Goal: Navigation & Orientation: Understand site structure

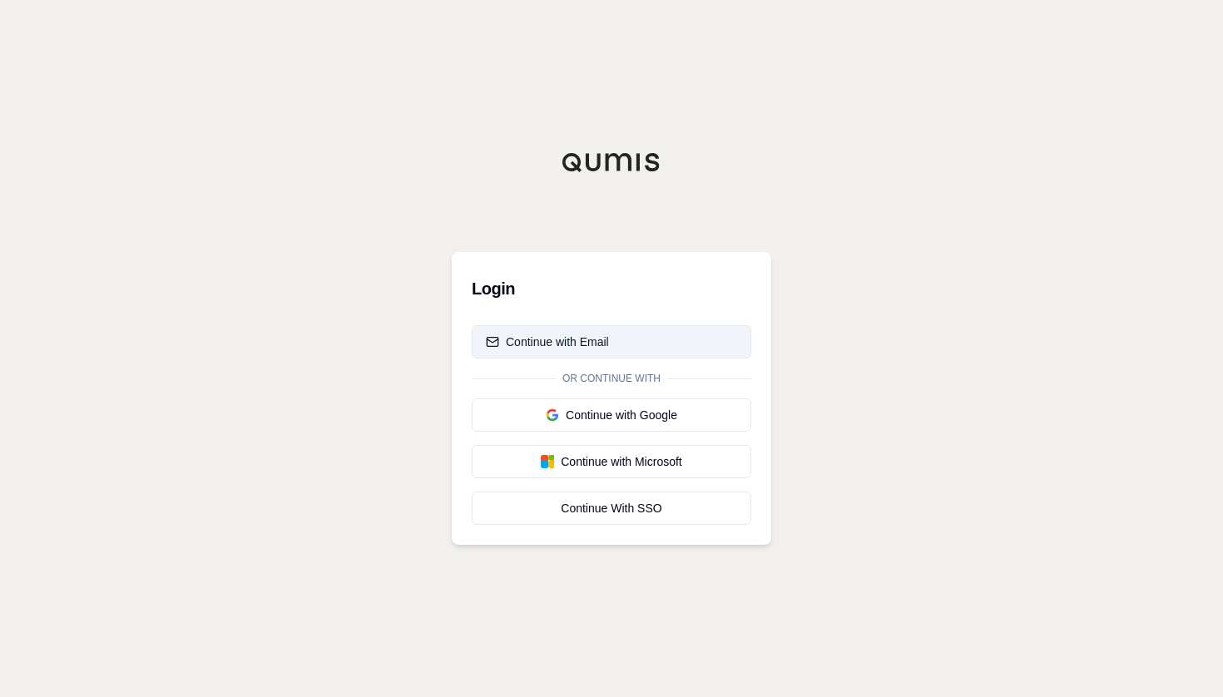
click at [654, 344] on button "Continue with Email" at bounding box center [612, 341] width 280 height 33
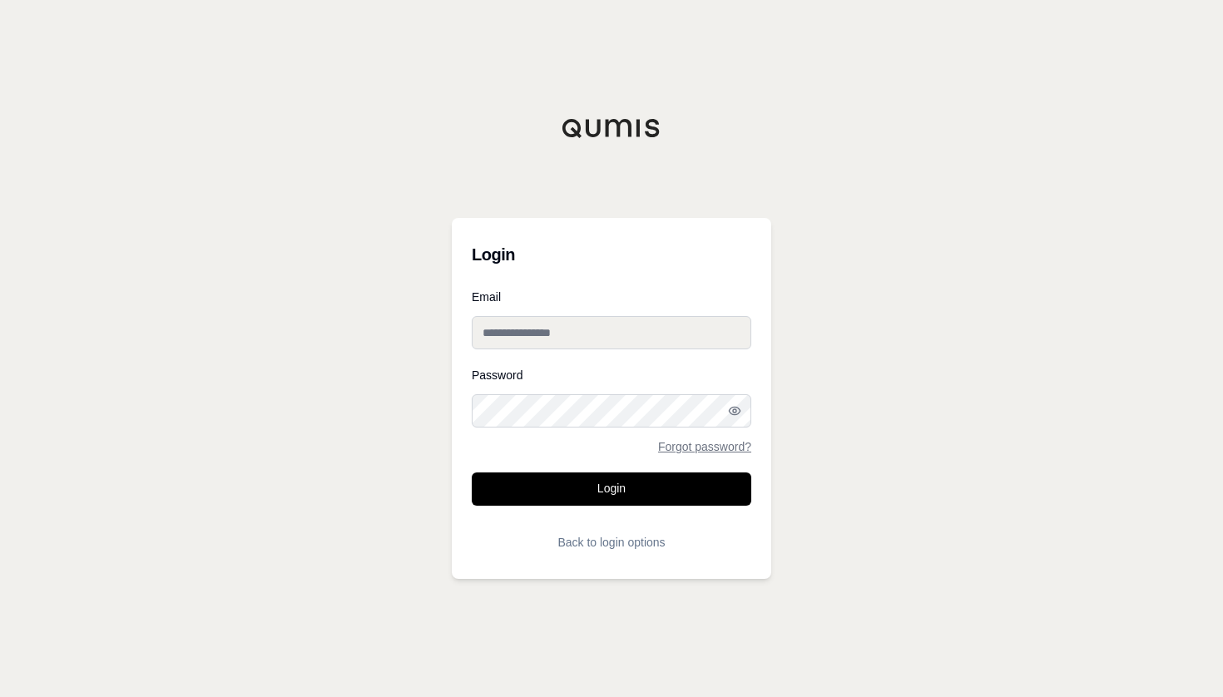
paste input "**********"
type input "**********"
click at [888, 361] on div "**********" at bounding box center [611, 348] width 1223 height 697
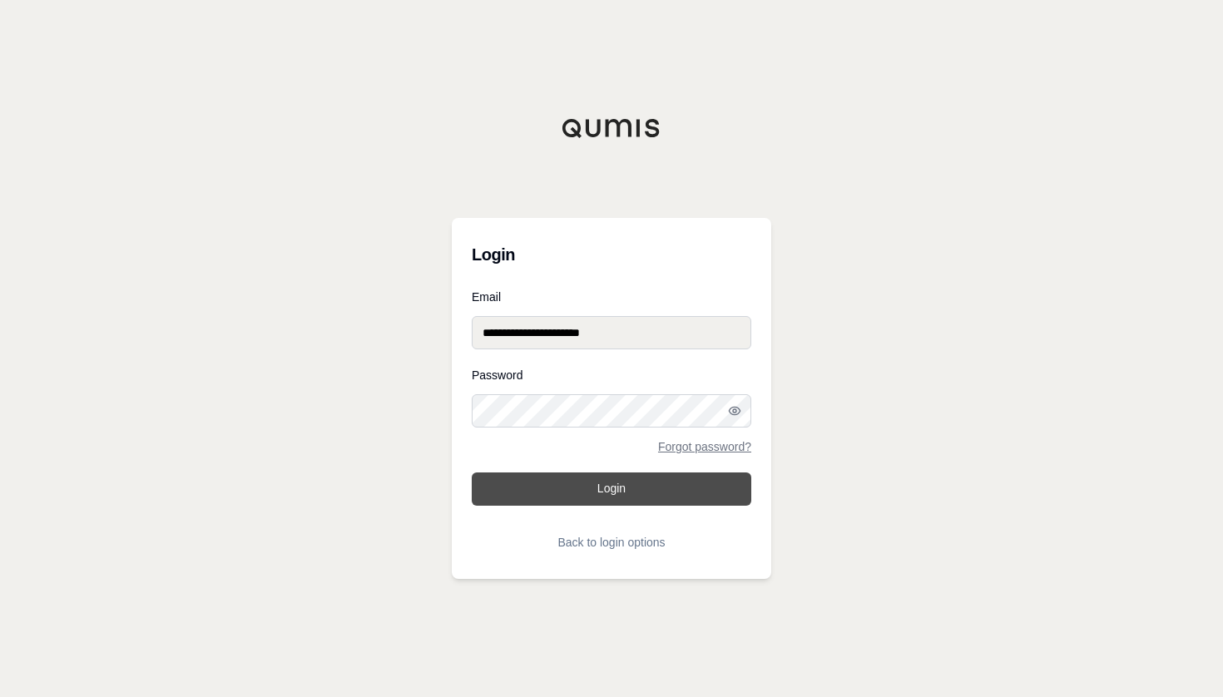
click at [715, 499] on button "Login" at bounding box center [612, 489] width 280 height 33
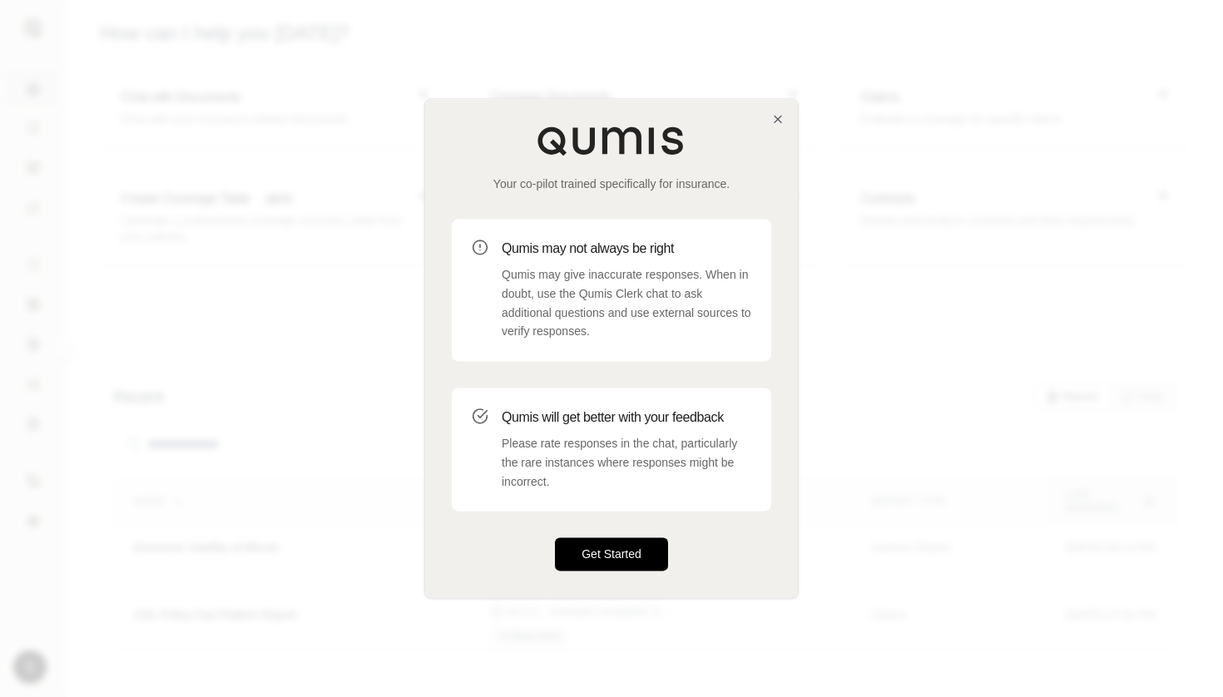
click at [597, 561] on button "Get Started" at bounding box center [611, 554] width 113 height 33
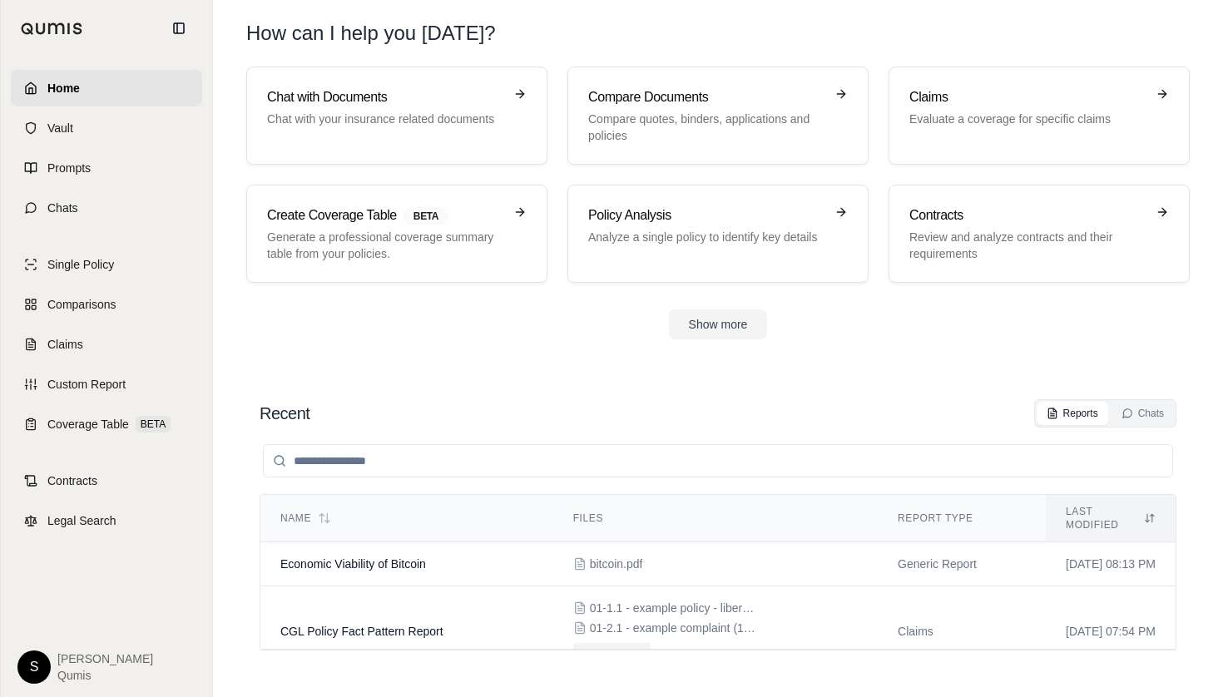
click at [32, 26] on img at bounding box center [52, 28] width 62 height 12
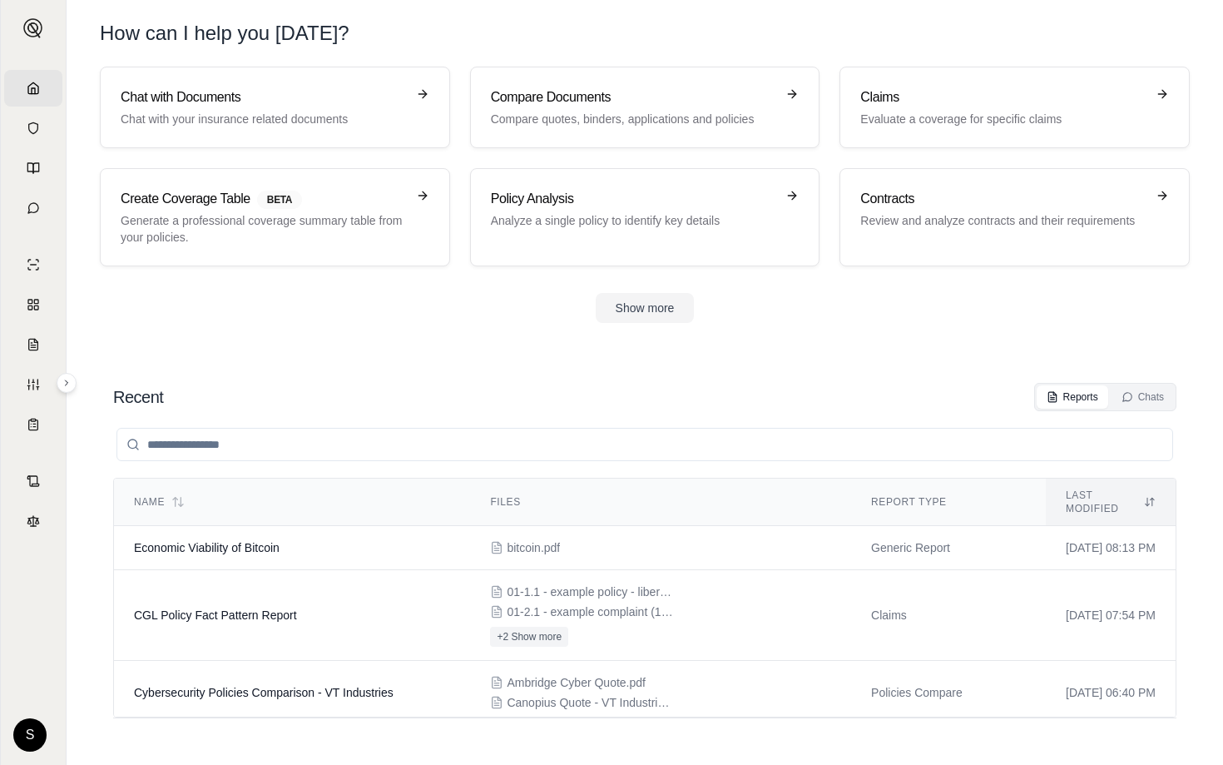
click at [71, 384] on icon at bounding box center [67, 383] width 10 height 10
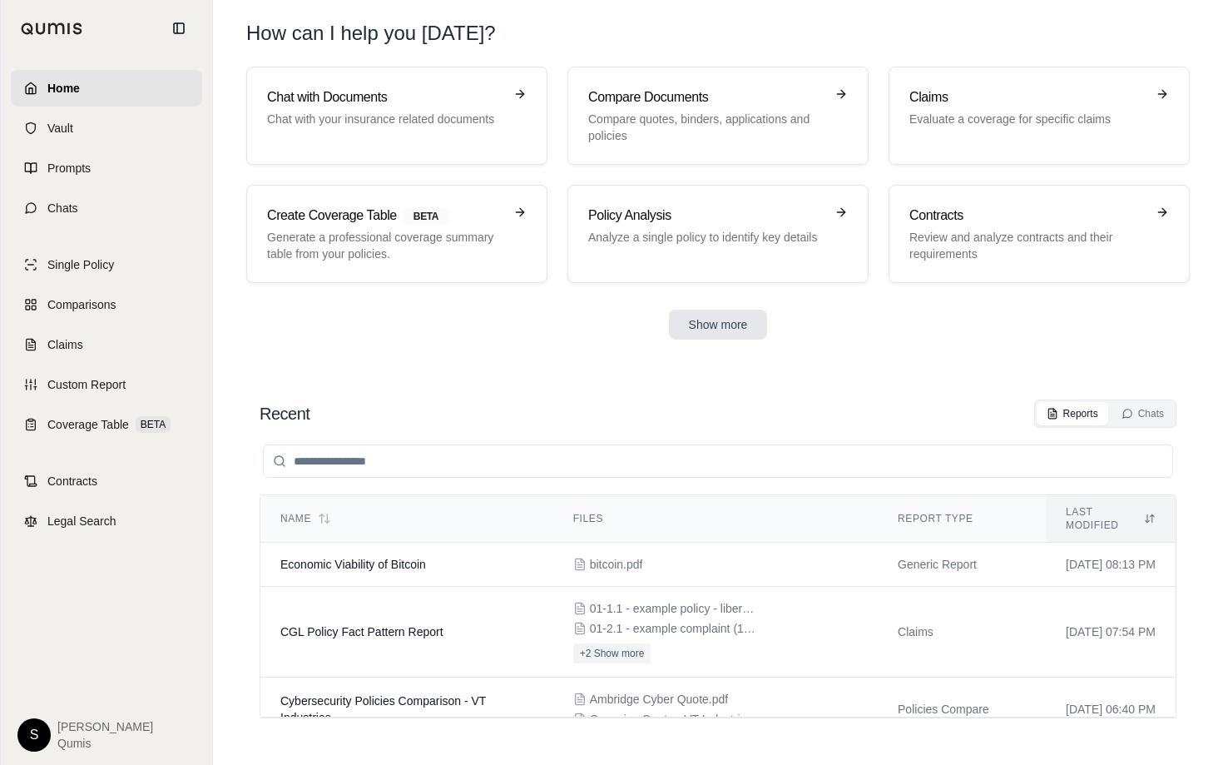
click at [709, 325] on button "Show more" at bounding box center [718, 325] width 99 height 30
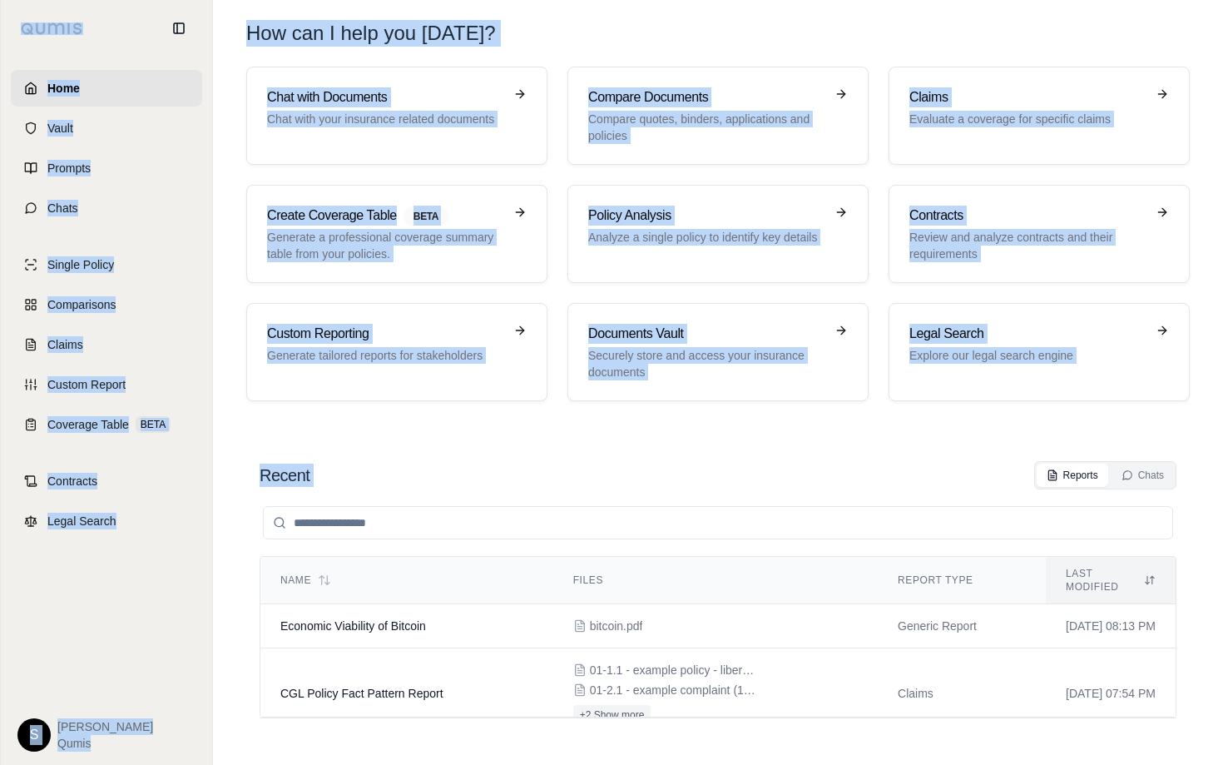
click at [760, 432] on section "Recent Reports Chats Name Files Report Type Last modified Economic Viability of…" at bounding box center [718, 596] width 997 height 337
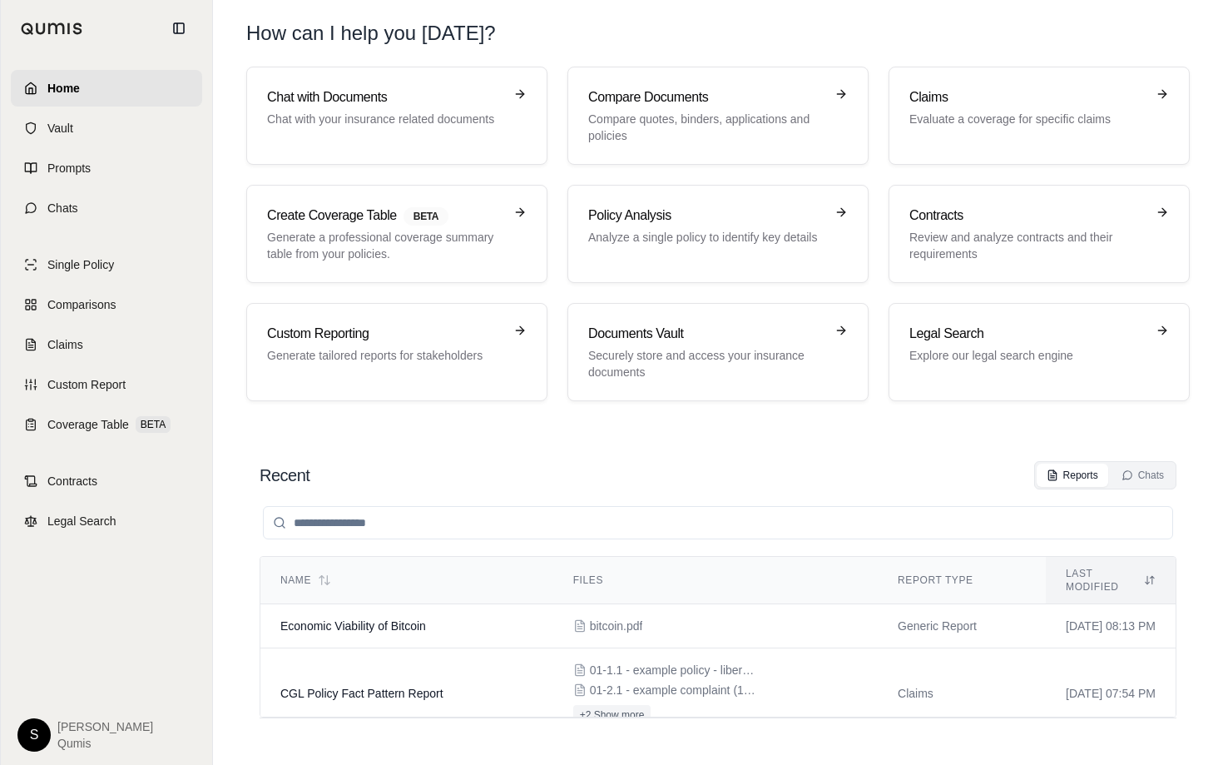
click at [752, 426] on section "Chat with Documents Chat with your insurance related documents Compare Document…" at bounding box center [718, 247] width 997 height 361
click at [783, 425] on section "Chat with Documents Chat with your insurance related documents Compare Document…" at bounding box center [718, 247] width 997 height 361
click at [1179, 478] on div "Recent Reports Chats Name Files Report Type Last modified Economic Viability of…" at bounding box center [718, 596] width 944 height 297
click at [1158, 478] on div "Chats" at bounding box center [1143, 474] width 42 height 13
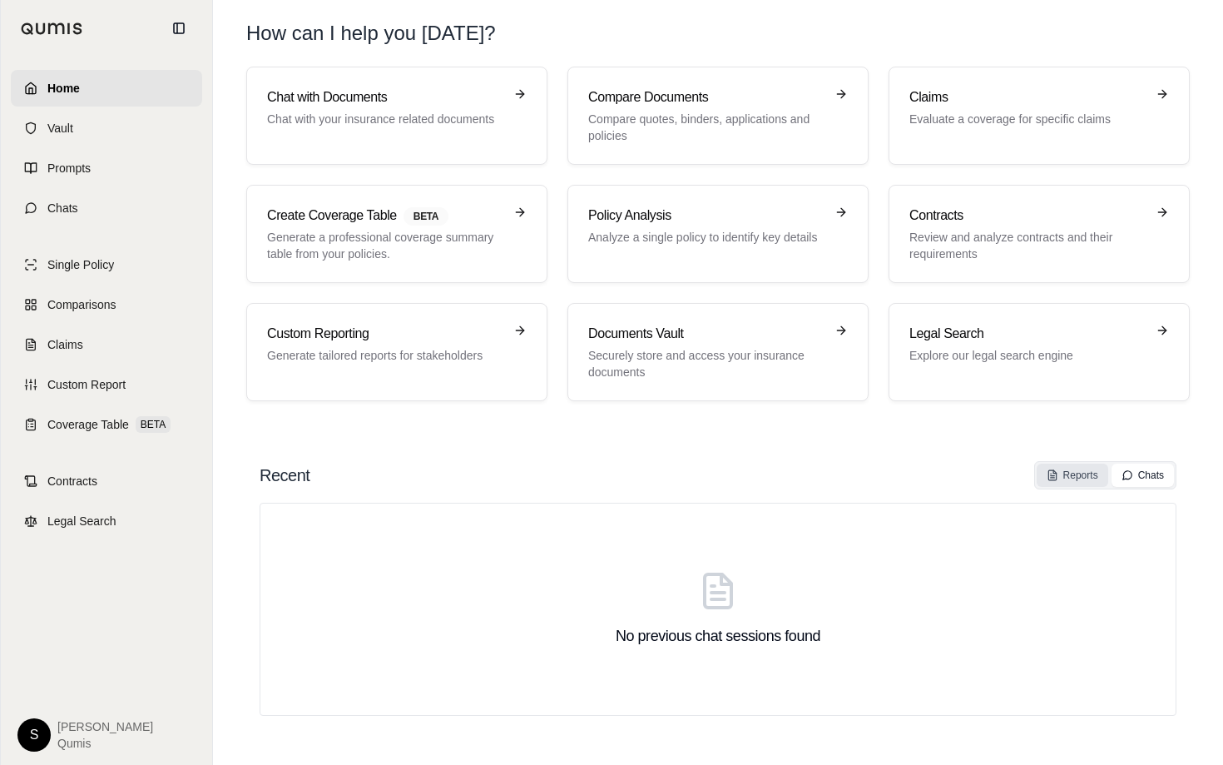
click at [1085, 475] on div "Reports" at bounding box center [1073, 474] width 52 height 13
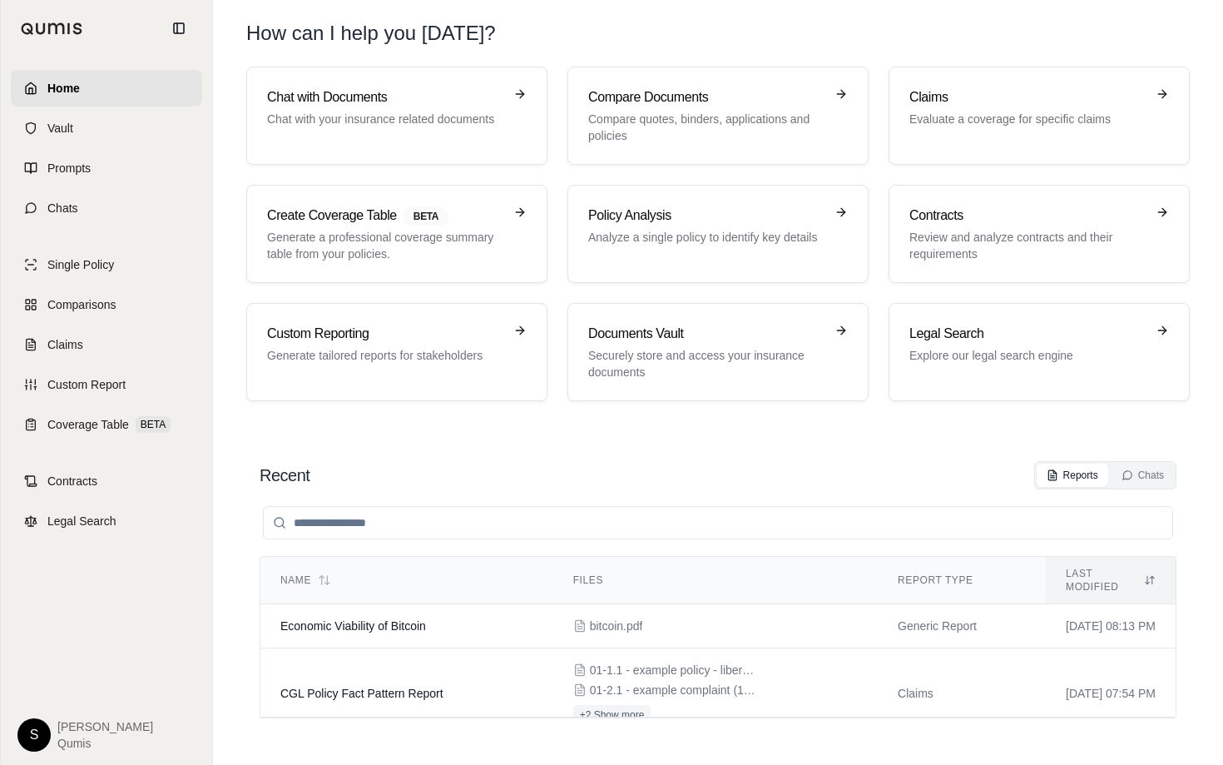
click at [736, 450] on div "Recent Reports Chats Name Files Report Type Last modified Economic Viability of…" at bounding box center [718, 596] width 944 height 297
click at [344, 444] on section "Recent Reports Chats Name Files Report Type Last modified Economic Viability of…" at bounding box center [718, 596] width 997 height 337
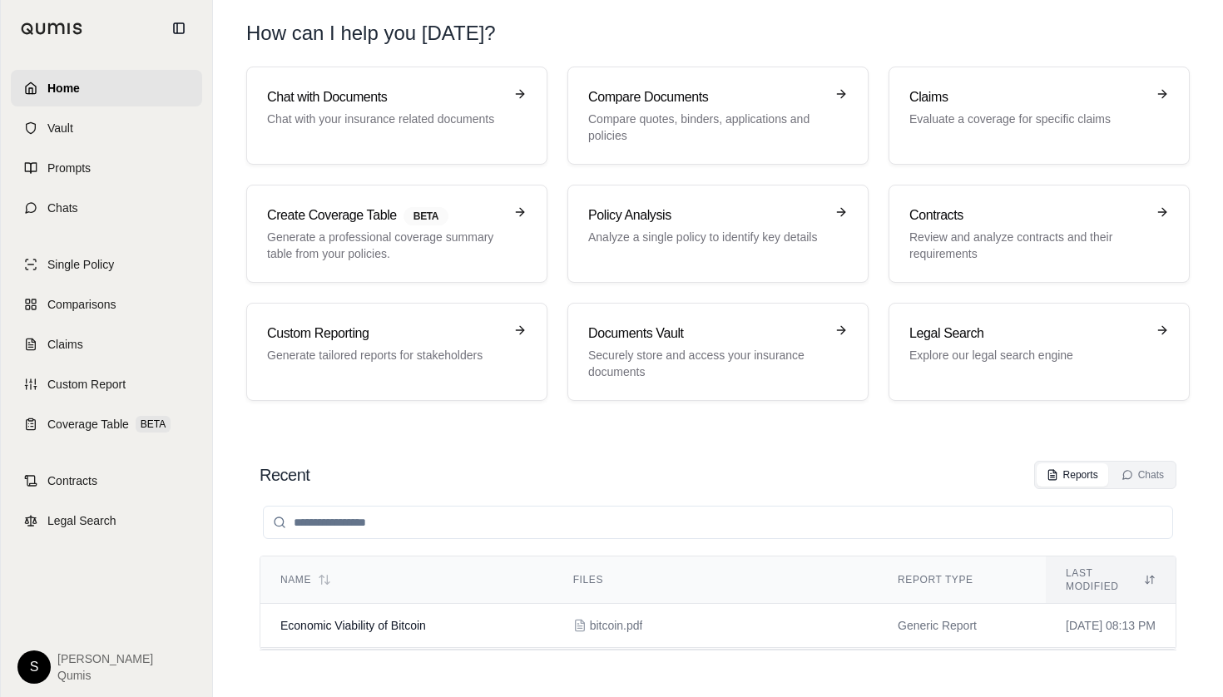
click at [124, 87] on link "Home" at bounding box center [106, 88] width 191 height 37
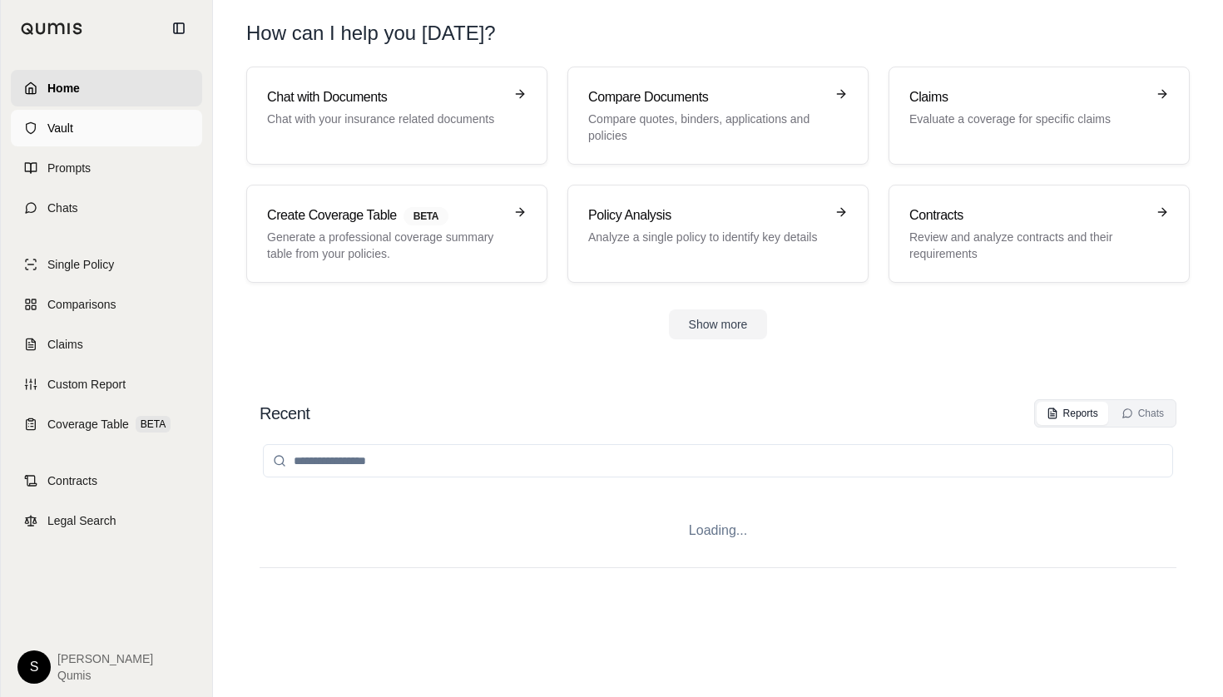
click at [109, 128] on link "Vault" at bounding box center [106, 128] width 191 height 37
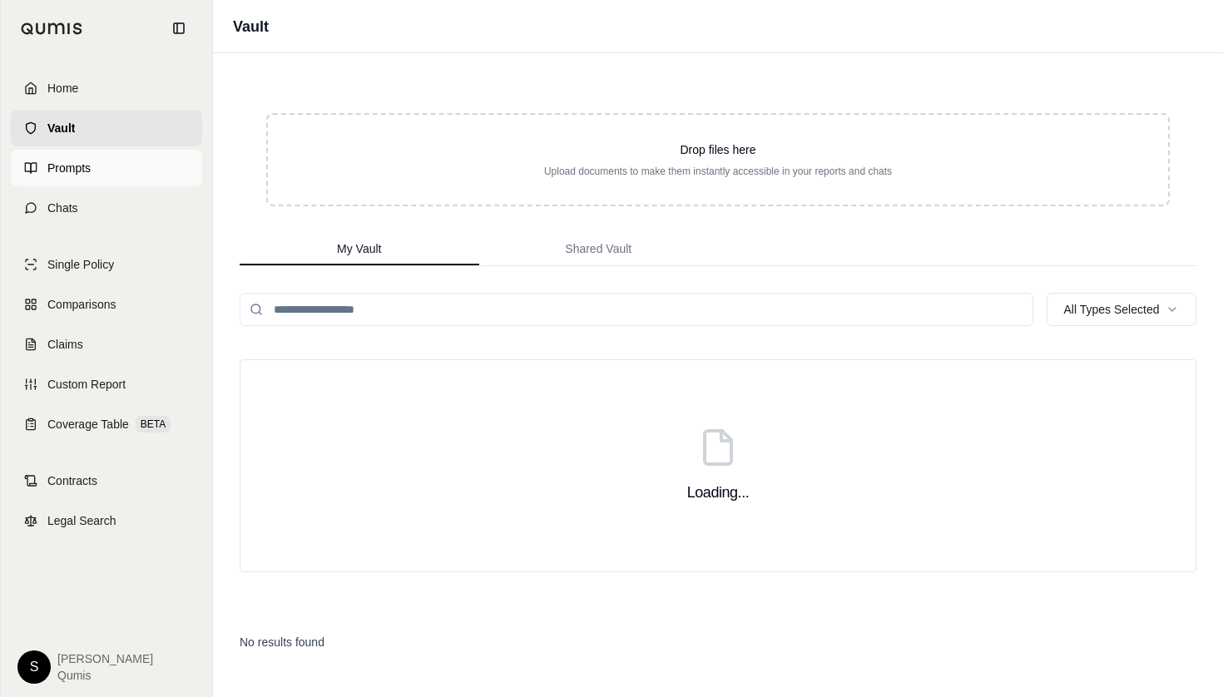
click at [69, 166] on span "Prompts" at bounding box center [68, 168] width 43 height 17
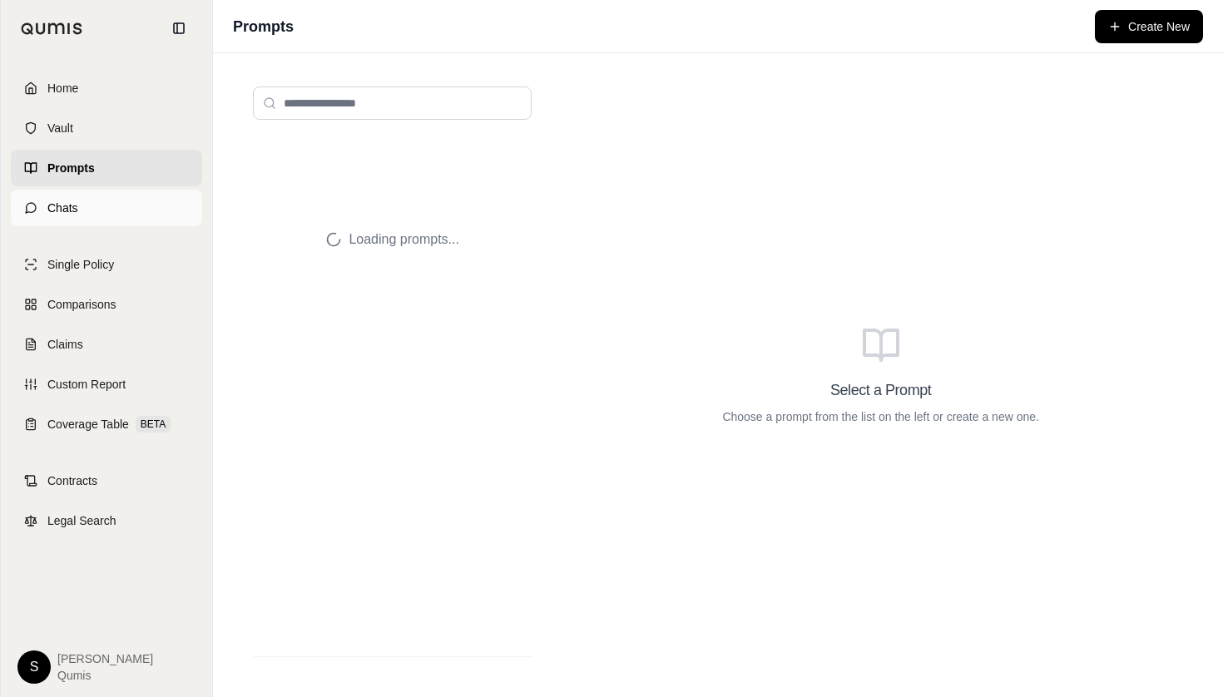
click at [95, 201] on link "Chats" at bounding box center [106, 208] width 191 height 37
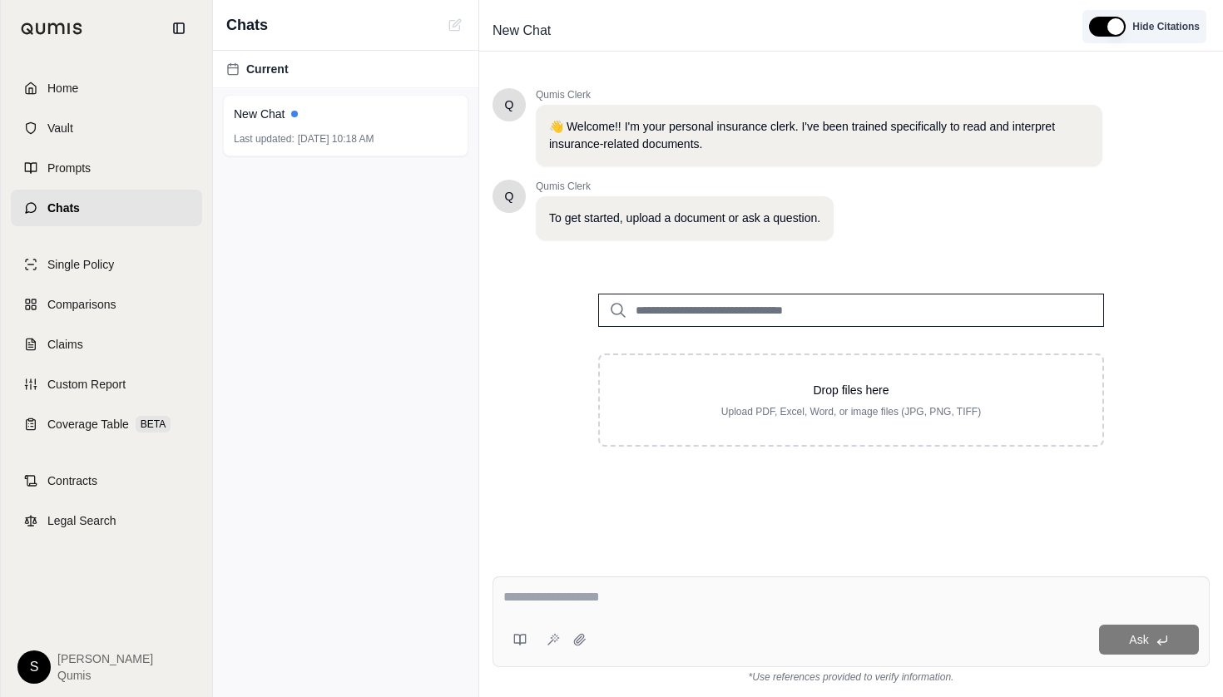
click at [1092, 28] on button "button" at bounding box center [1107, 27] width 37 height 20
click at [1093, 29] on button "button" at bounding box center [1102, 27] width 37 height 20
click at [1091, 37] on div "Hide Citations" at bounding box center [1144, 26] width 124 height 33
click at [1107, 26] on button "button" at bounding box center [1107, 27] width 37 height 20
click at [1104, 17] on button "button" at bounding box center [1102, 27] width 37 height 20
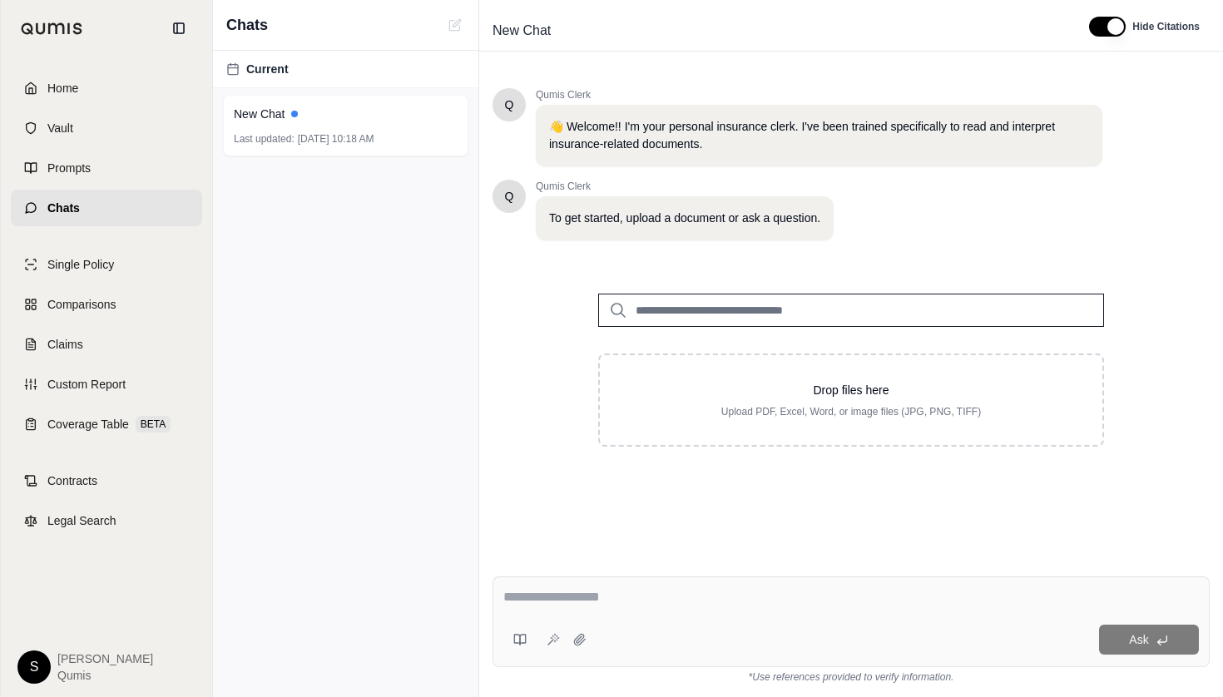
click at [315, 194] on div "Current New Chat Last updated: [DATE] 10:18 AM" at bounding box center [345, 374] width 265 height 646
click at [309, 68] on div "Current" at bounding box center [345, 69] width 239 height 17
click at [136, 91] on link "Home" at bounding box center [106, 88] width 191 height 37
